Goal: Obtain resource: Download file/media

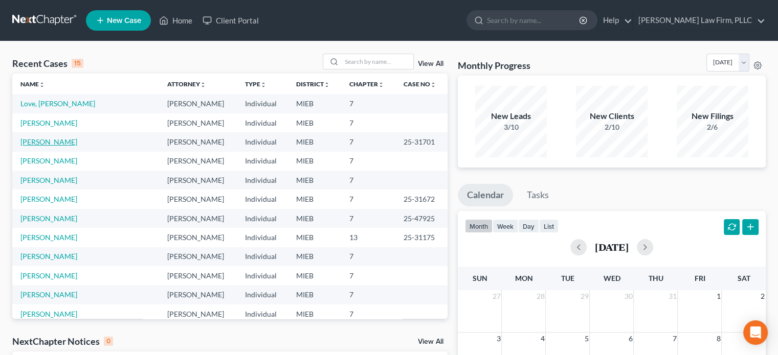
click at [52, 143] on link "[PERSON_NAME]" at bounding box center [48, 142] width 57 height 9
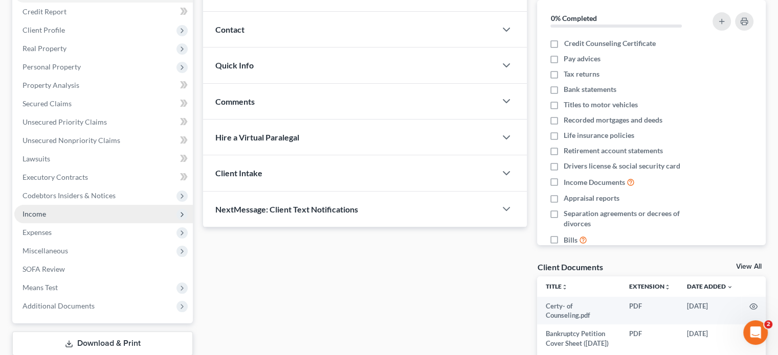
scroll to position [141, 0]
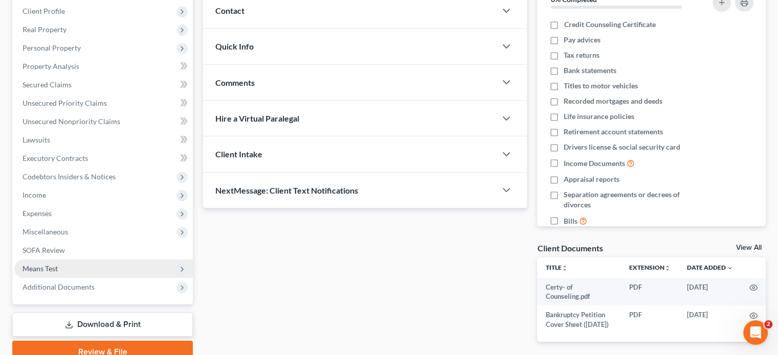
click at [74, 265] on span "Means Test" at bounding box center [103, 269] width 178 height 18
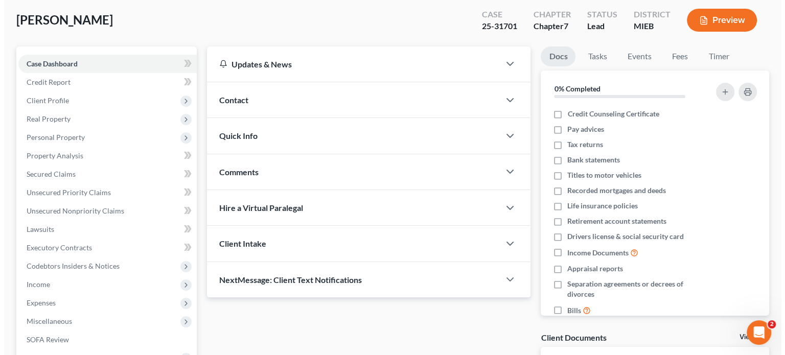
scroll to position [0, 0]
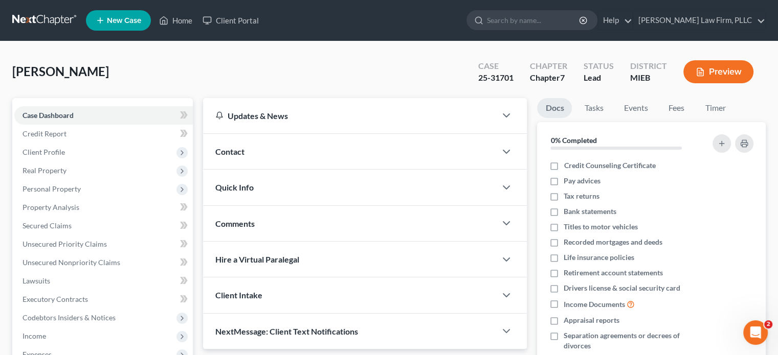
click at [728, 71] on button "Preview" at bounding box center [718, 71] width 70 height 23
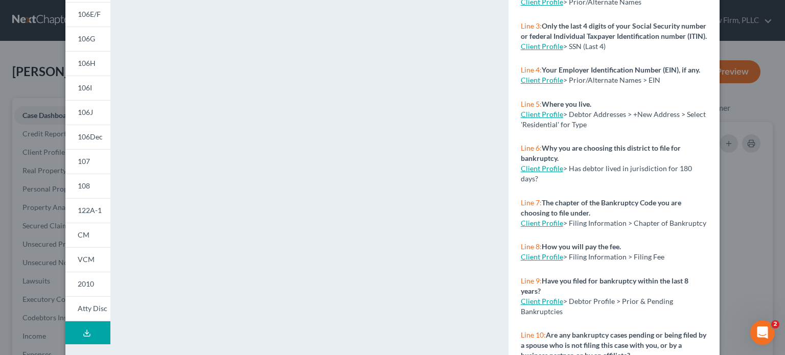
scroll to position [211, 0]
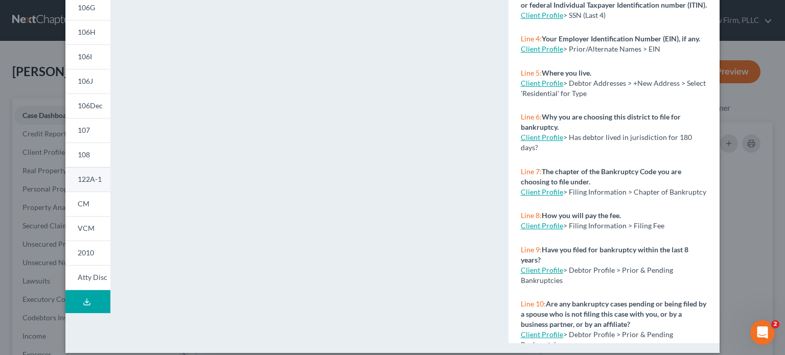
click at [87, 180] on span "122A-1" at bounding box center [90, 179] width 24 height 9
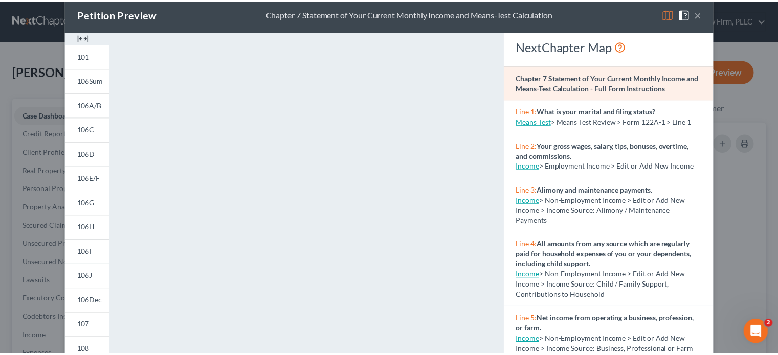
scroll to position [7, 0]
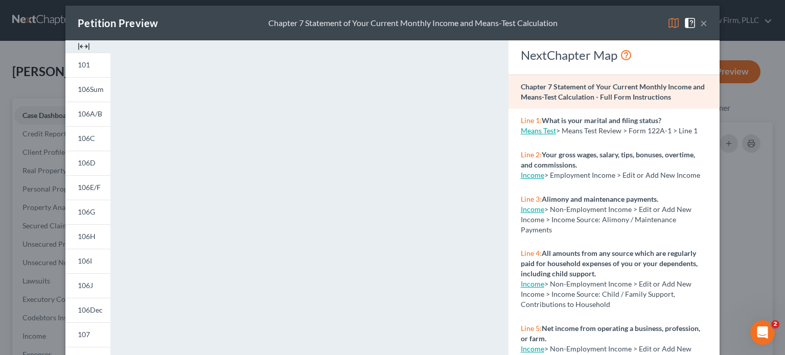
click at [695, 21] on span at bounding box center [692, 22] width 16 height 9
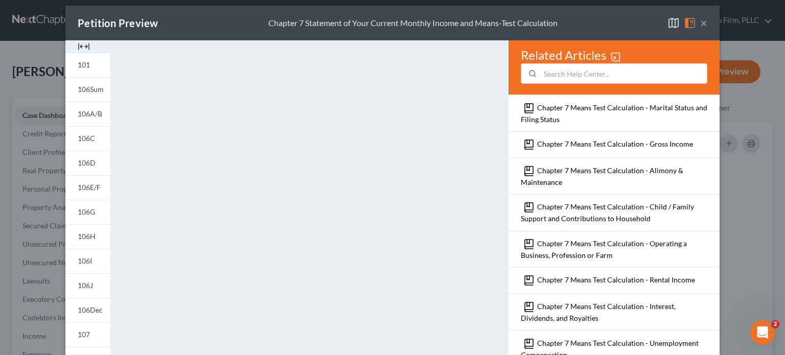
click at [700, 19] on button "×" at bounding box center [703, 23] width 7 height 12
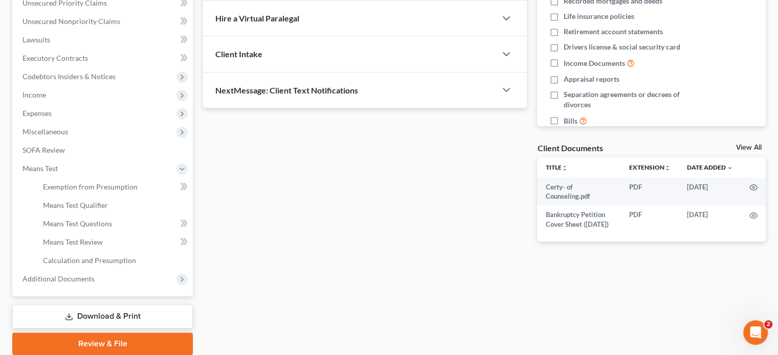
scroll to position [279, 0]
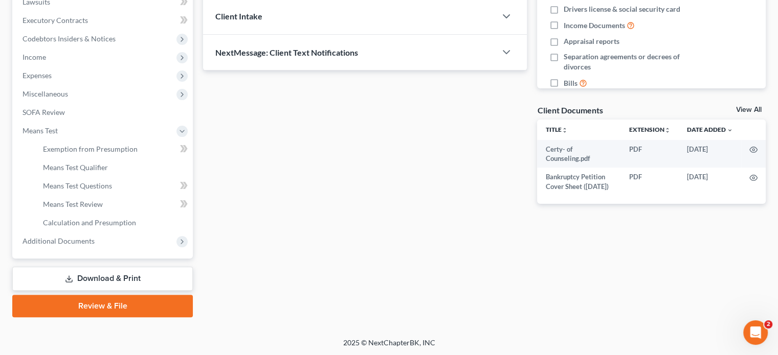
click at [162, 276] on link "Download & Print" at bounding box center [102, 279] width 180 height 24
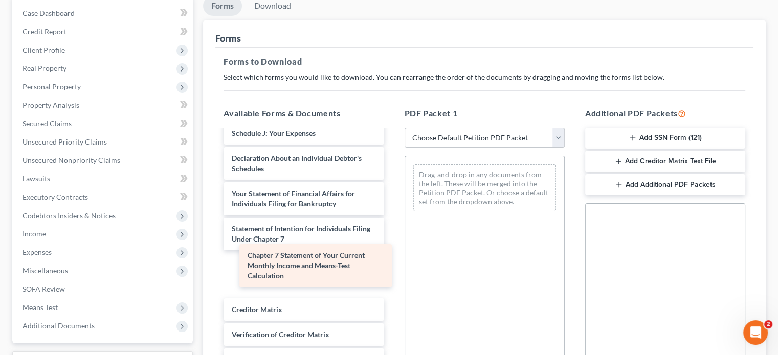
scroll to position [299, 0]
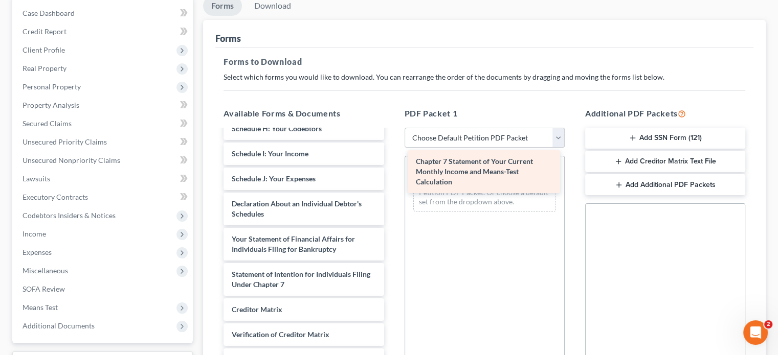
drag, startPoint x: 305, startPoint y: 271, endPoint x: 489, endPoint y: 169, distance: 210.5
click at [392, 169] on div "Chapter 7 Statement of Your Current Monthly Income and Means-Test Calculation C…" at bounding box center [303, 123] width 176 height 565
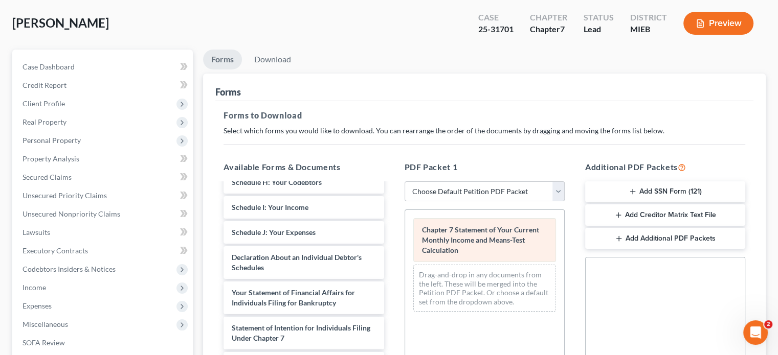
scroll to position [0, 0]
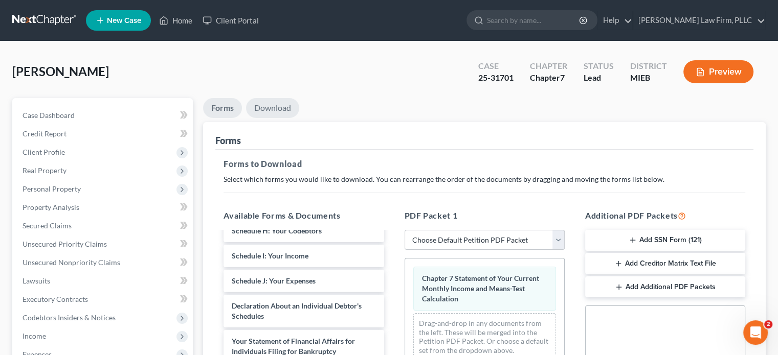
click at [290, 108] on link "Download" at bounding box center [272, 108] width 53 height 20
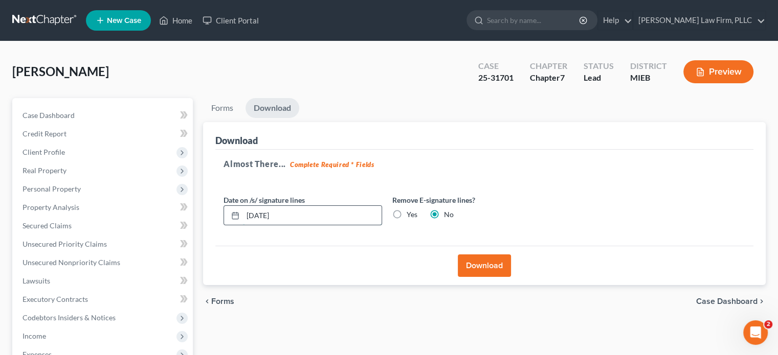
click at [265, 214] on input "[DATE]" at bounding box center [312, 215] width 139 height 19
click at [266, 215] on input "[DATE]" at bounding box center [312, 215] width 139 height 19
click at [262, 214] on input "08/01/202" at bounding box center [312, 215] width 139 height 19
click at [230, 213] on div at bounding box center [233, 215] width 19 height 19
click at [237, 213] on line at bounding box center [237, 213] width 0 height 2
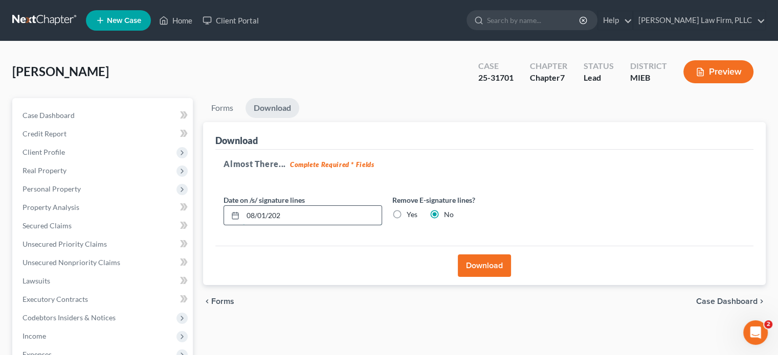
click at [281, 214] on input "08/01/202" at bounding box center [312, 215] width 139 height 19
click at [264, 216] on input "[DATE]" at bounding box center [312, 215] width 139 height 19
click at [262, 214] on input "[DATE]" at bounding box center [312, 215] width 139 height 19
click at [265, 214] on input "[DATE]" at bounding box center [312, 215] width 139 height 19
click at [260, 214] on input "[DATE]" at bounding box center [312, 215] width 139 height 19
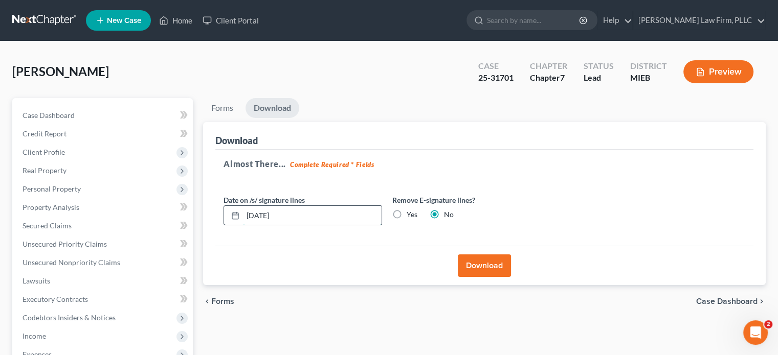
type input "[DATE]"
click at [490, 264] on button "Download" at bounding box center [484, 266] width 53 height 22
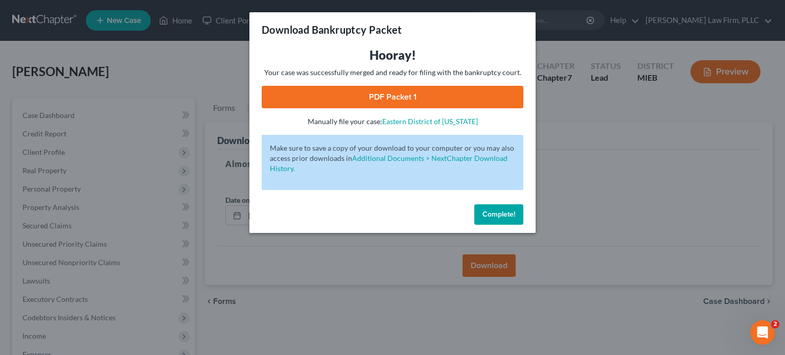
click at [406, 95] on link "PDF Packet 1" at bounding box center [393, 97] width 262 height 22
click at [485, 214] on span "Complete!" at bounding box center [499, 214] width 33 height 9
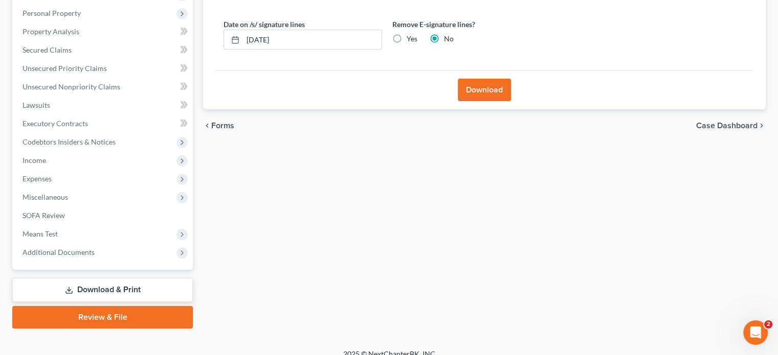
scroll to position [187, 0]
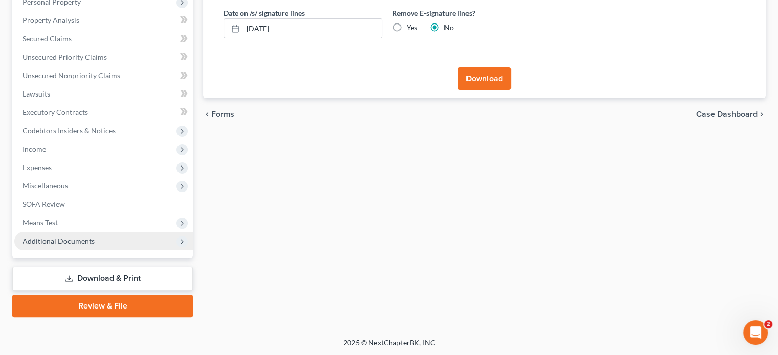
click at [85, 239] on span "Additional Documents" at bounding box center [58, 241] width 72 height 9
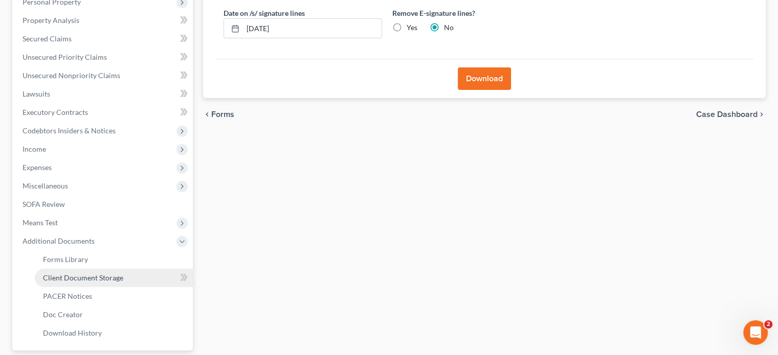
click at [90, 276] on span "Client Document Storage" at bounding box center [83, 277] width 80 height 9
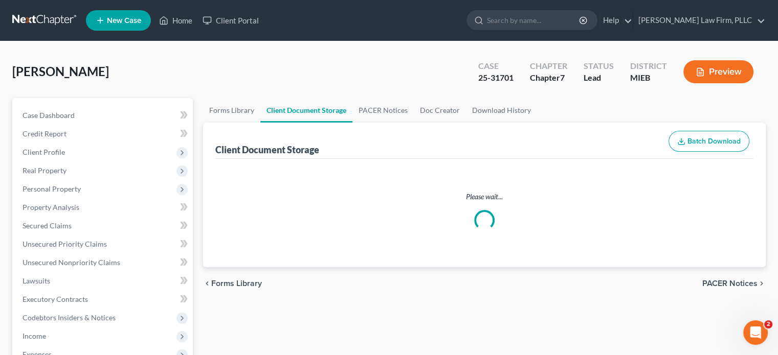
select select "6"
select select "7"
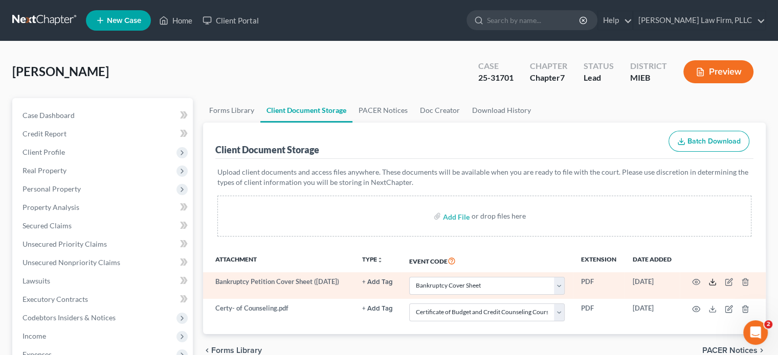
click at [712, 282] on line at bounding box center [712, 281] width 0 height 4
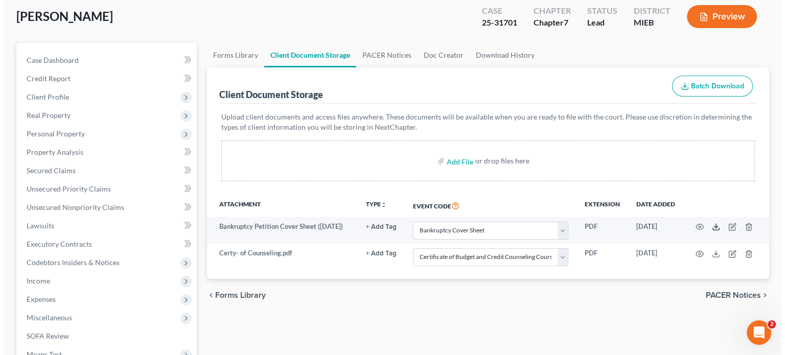
scroll to position [51, 0]
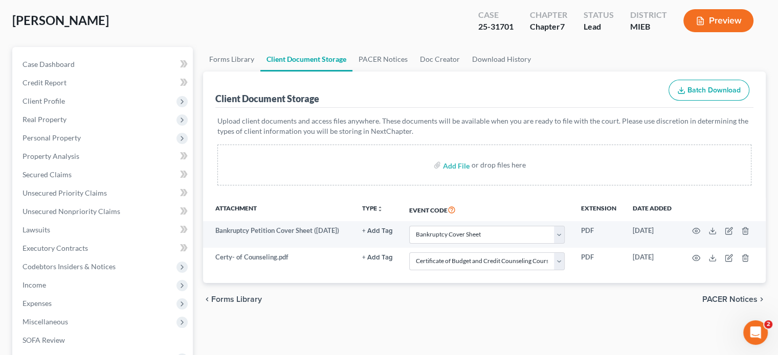
click at [705, 27] on button "Preview" at bounding box center [718, 20] width 70 height 23
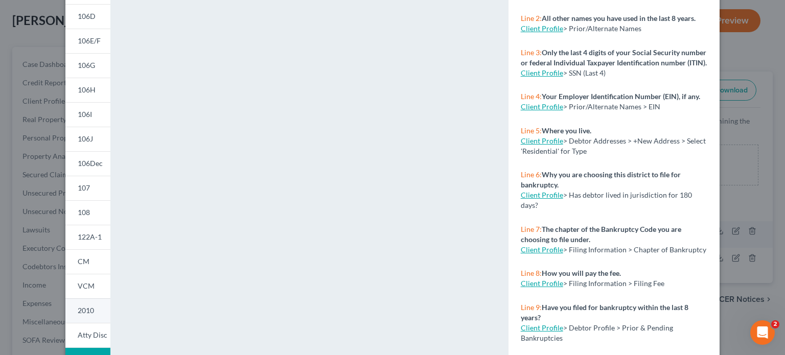
scroll to position [204, 0]
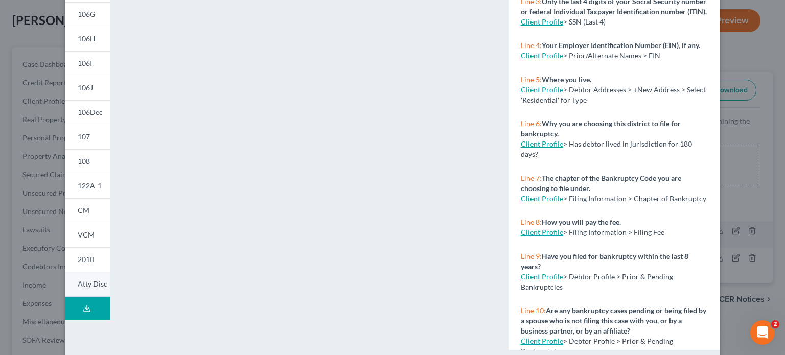
click at [86, 283] on span "Atty Disc" at bounding box center [93, 284] width 30 height 9
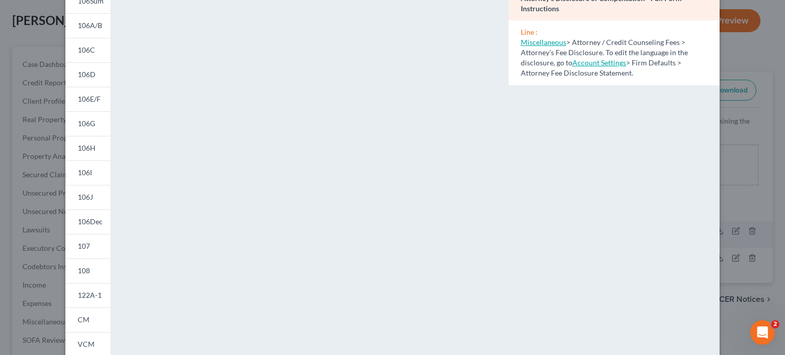
scroll to position [51, 0]
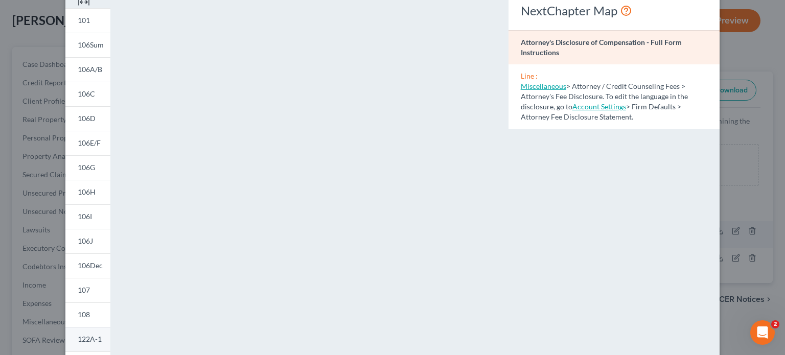
click at [92, 340] on span "122A-1" at bounding box center [90, 339] width 24 height 9
